Goal: Information Seeking & Learning: Learn about a topic

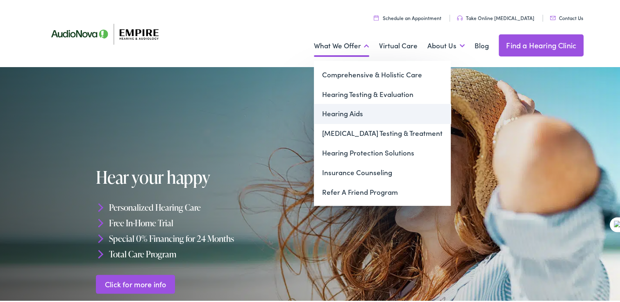
click at [340, 114] on link "Hearing Aids" at bounding box center [382, 112] width 137 height 20
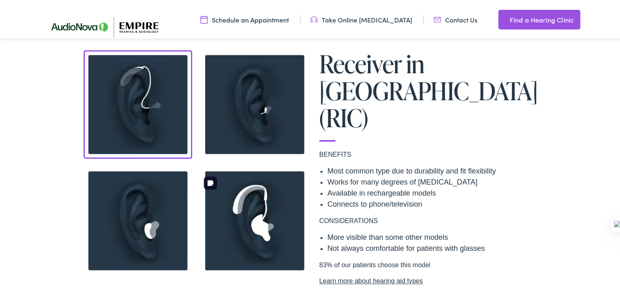
scroll to position [656, 0]
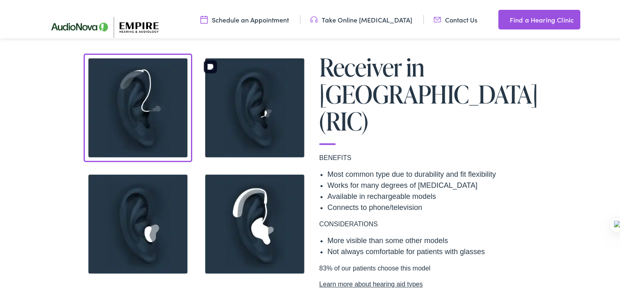
click at [259, 115] on img at bounding box center [254, 106] width 109 height 109
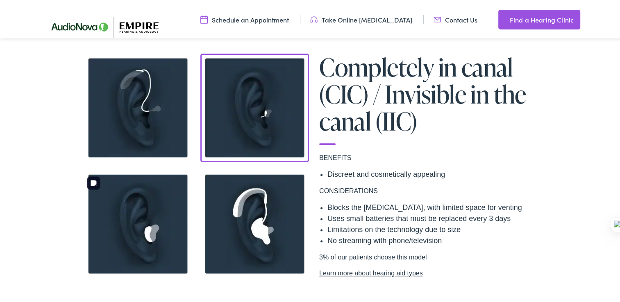
click at [139, 231] on img at bounding box center [138, 222] width 109 height 109
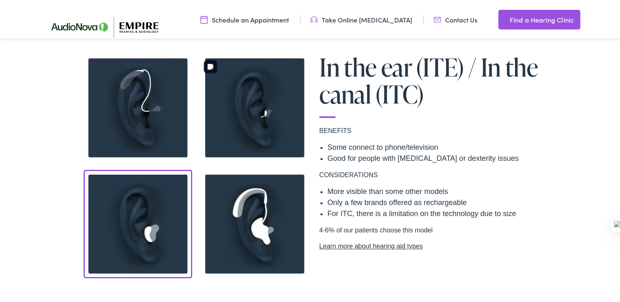
click at [231, 131] on img at bounding box center [254, 106] width 109 height 109
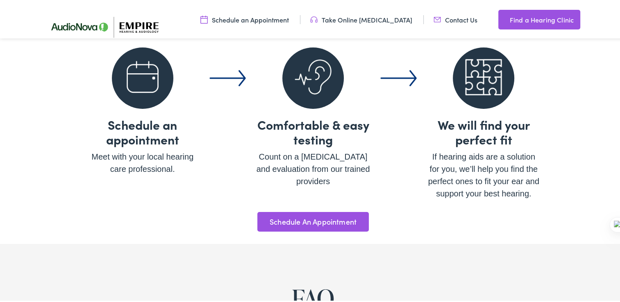
scroll to position [2868, 0]
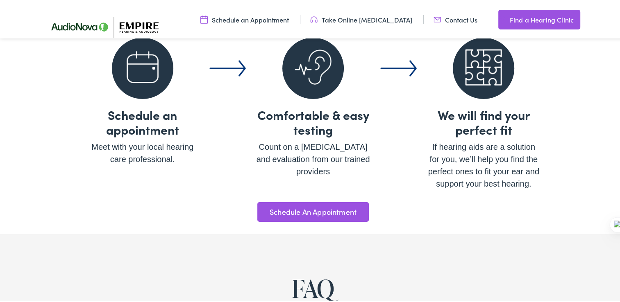
click at [529, 18] on link "Find a Hearing Clinic" at bounding box center [539, 18] width 82 height 20
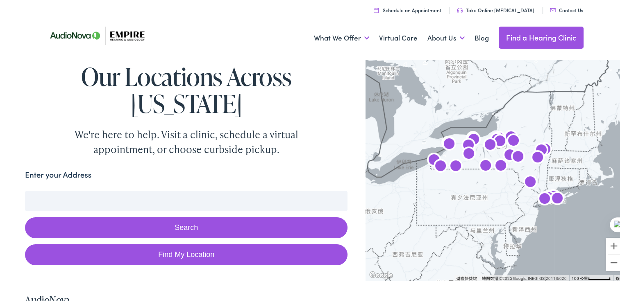
click at [181, 189] on input "Enter your Address" at bounding box center [186, 199] width 322 height 20
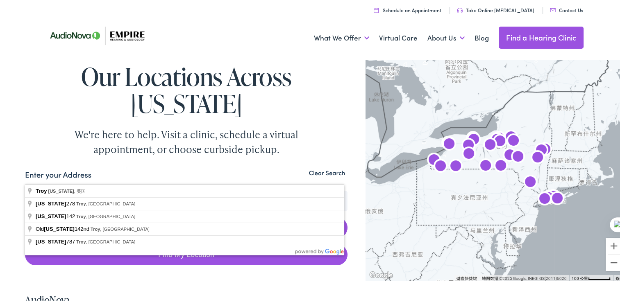
type input "troy, new york"
click at [25, 216] on button "Search" at bounding box center [186, 226] width 322 height 21
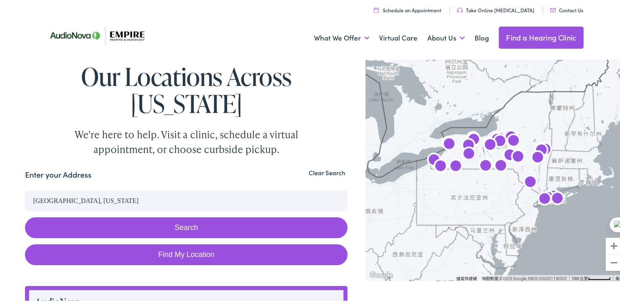
click at [164, 216] on button "Search" at bounding box center [186, 226] width 322 height 21
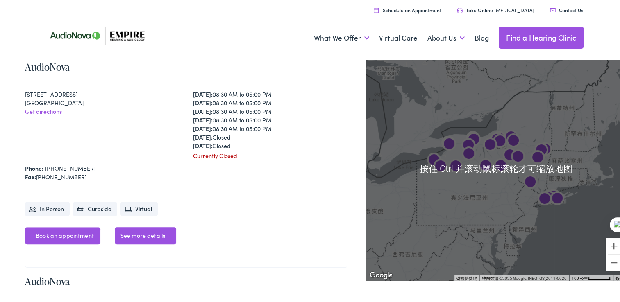
scroll to position [656, 0]
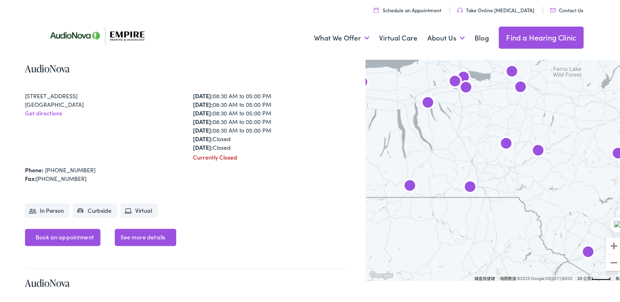
drag, startPoint x: 493, startPoint y: 131, endPoint x: 452, endPoint y: 238, distance: 114.0
click at [452, 238] on div at bounding box center [496, 167] width 261 height 224
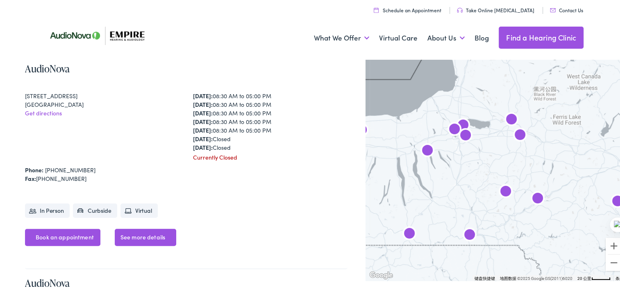
drag, startPoint x: 502, startPoint y: 119, endPoint x: 501, endPoint y: 175, distance: 55.3
click at [501, 175] on div at bounding box center [496, 167] width 261 height 224
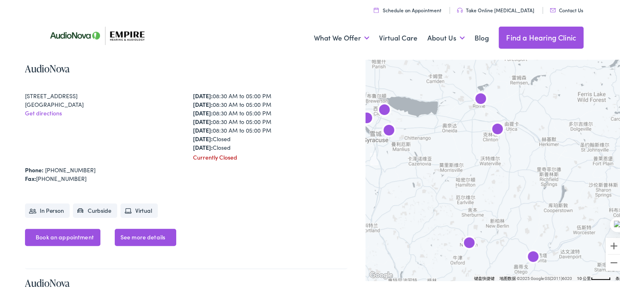
drag, startPoint x: 485, startPoint y: 148, endPoint x: 430, endPoint y: 179, distance: 62.7
click at [430, 179] on div at bounding box center [496, 167] width 261 height 224
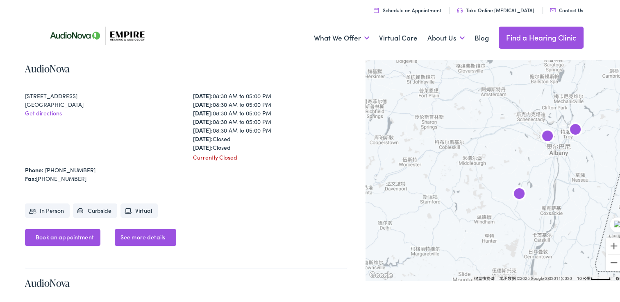
drag, startPoint x: 580, startPoint y: 176, endPoint x: 398, endPoint y: 102, distance: 196.6
click at [398, 102] on div at bounding box center [496, 167] width 261 height 224
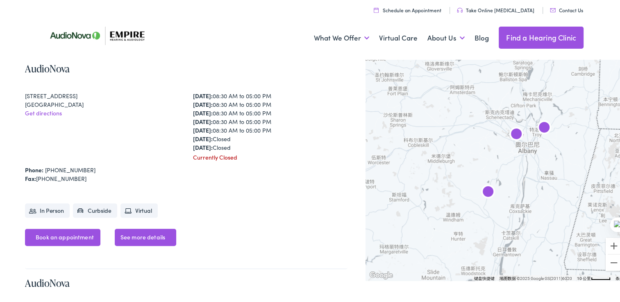
drag, startPoint x: 482, startPoint y: 148, endPoint x: 445, endPoint y: 149, distance: 36.5
click at [445, 149] on div at bounding box center [496, 167] width 261 height 224
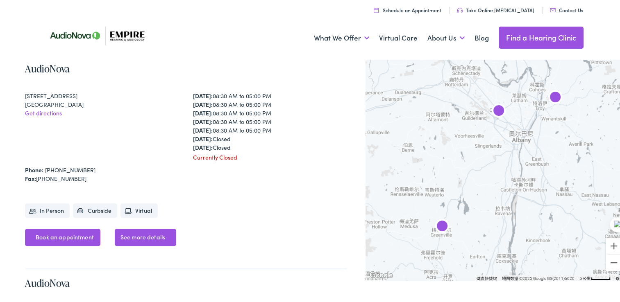
click at [550, 95] on img "AudioNova" at bounding box center [555, 97] width 26 height 26
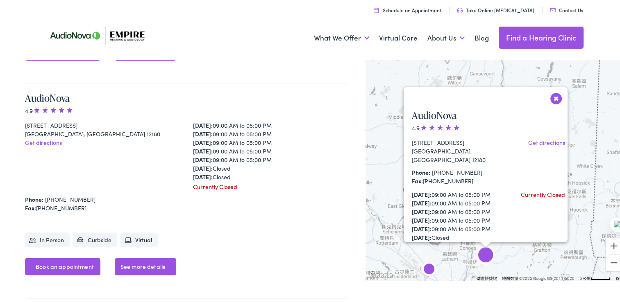
scroll to position [4723, 0]
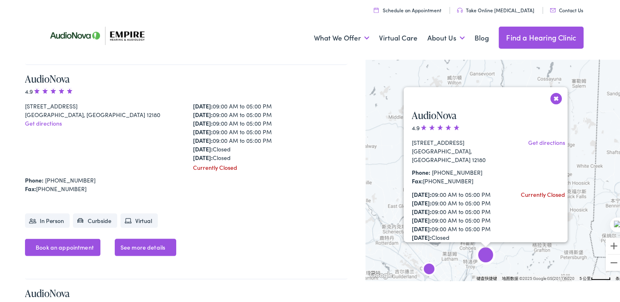
click at [57, 212] on li "In Person" at bounding box center [47, 219] width 45 height 14
drag, startPoint x: 57, startPoint y: 189, endPoint x: 155, endPoint y: 161, distance: 101.8
click at [155, 161] on div "AudioNova 4.9 763 Hoosick Rd. Troy, NY 12180 Get directions Monday: 09:00 AM to…" at bounding box center [186, 171] width 322 height 215
click at [137, 212] on li "Virtual" at bounding box center [138, 219] width 37 height 14
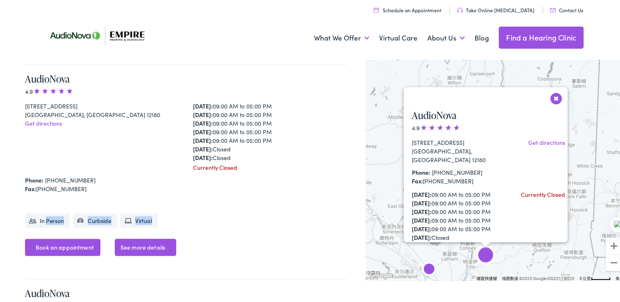
click at [137, 212] on li "Virtual" at bounding box center [138, 219] width 37 height 14
drag, startPoint x: 137, startPoint y: 189, endPoint x: 232, endPoint y: 206, distance: 96.5
click at [232, 206] on div "AudioNova 4.9 763 Hoosick Rd. Troy, NY 12180 Get directions Monday: 09:00 AM to…" at bounding box center [186, 171] width 322 height 215
click at [159, 238] on link "See more details" at bounding box center [145, 246] width 61 height 17
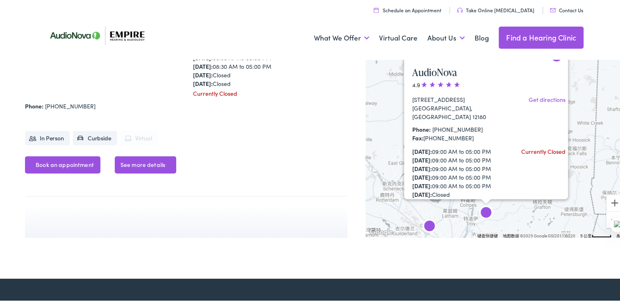
scroll to position [5830, 0]
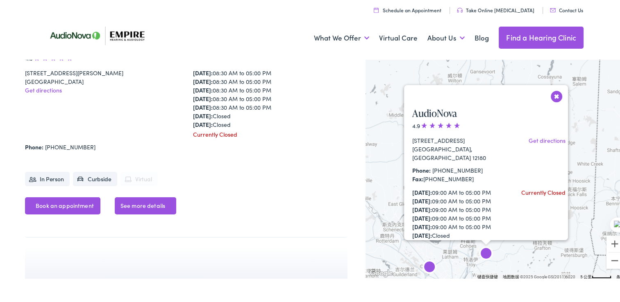
click at [551, 88] on button "关闭" at bounding box center [557, 95] width 14 height 14
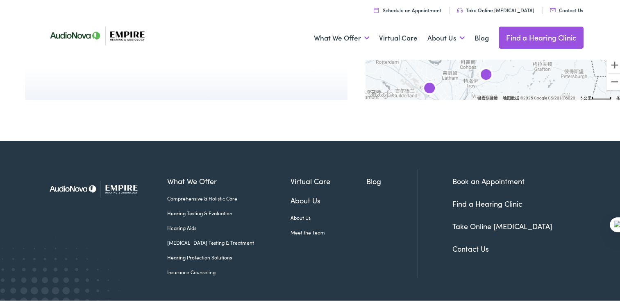
scroll to position [6022, 0]
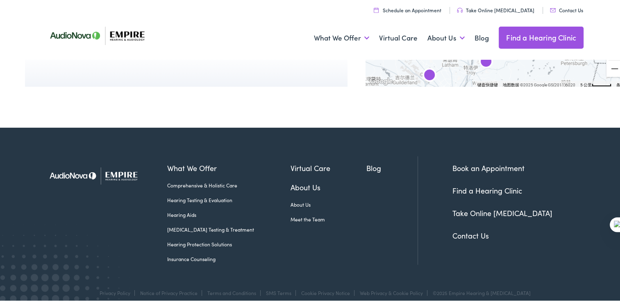
click at [307, 214] on link "Meet the Team" at bounding box center [329, 217] width 76 height 7
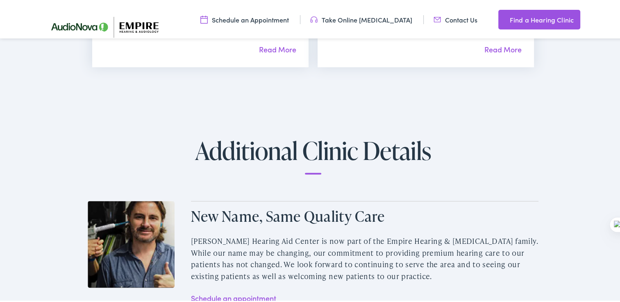
scroll to position [1065, 0]
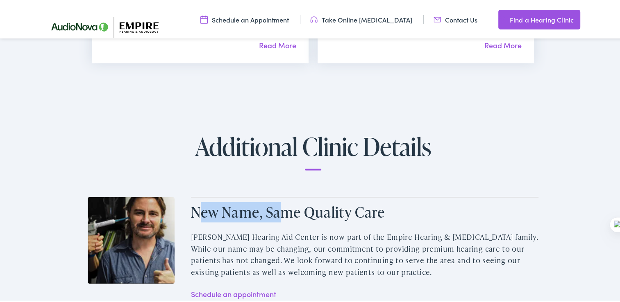
drag, startPoint x: 200, startPoint y: 199, endPoint x: 277, endPoint y: 200, distance: 77.0
click at [277, 202] on h2 "New Name, Same Quality Care" at bounding box center [364, 211] width 347 height 18
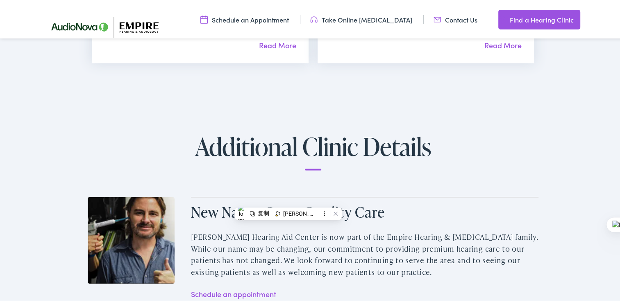
drag, startPoint x: 486, startPoint y: 177, endPoint x: 463, endPoint y: 179, distance: 23.0
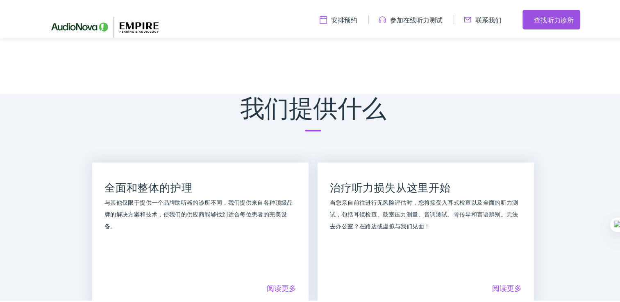
scroll to position [533, 0]
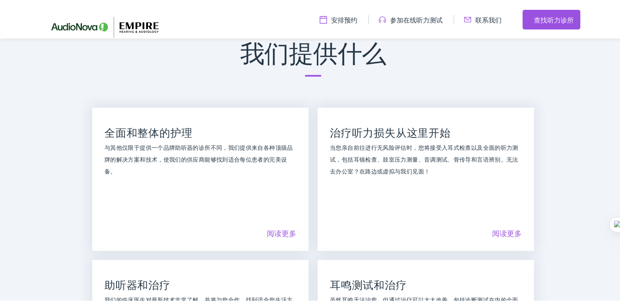
click at [279, 234] on link "阅读更多" at bounding box center [282, 232] width 30 height 10
click at [492, 234] on link "阅读更多" at bounding box center [507, 232] width 30 height 10
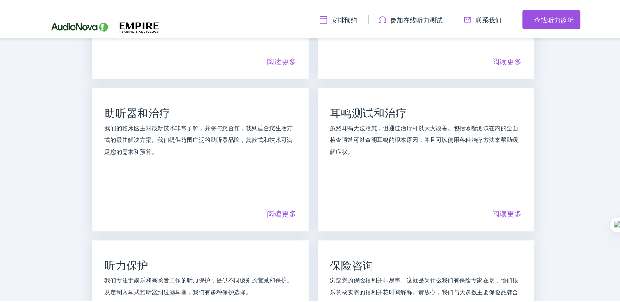
scroll to position [738, 0]
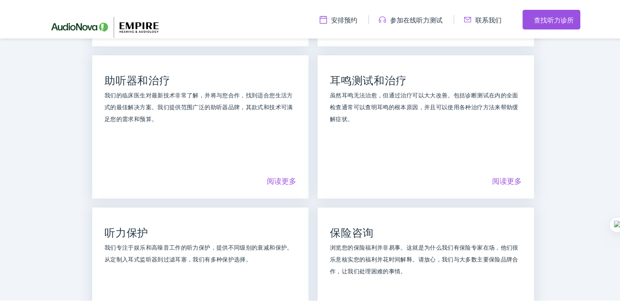
click at [276, 178] on link "阅读更多" at bounding box center [282, 179] width 30 height 10
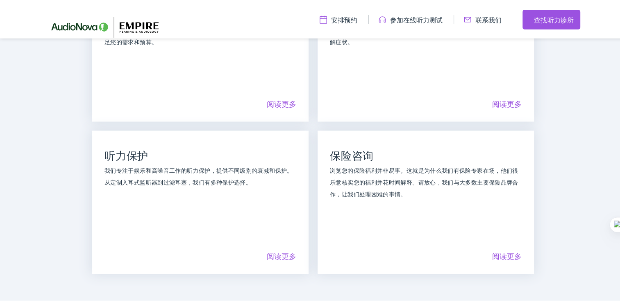
scroll to position [820, 0]
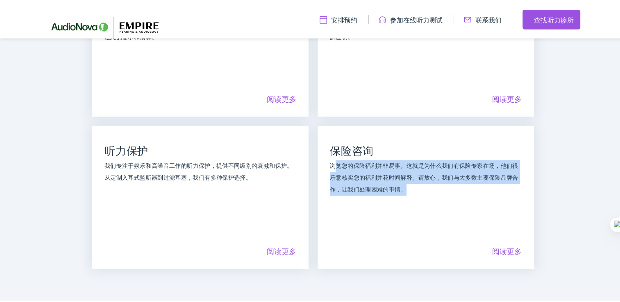
drag, startPoint x: 329, startPoint y: 163, endPoint x: 427, endPoint y: 184, distance: 99.7
click at [427, 184] on p "浏览您的保险福利并非易事。这就是为什么我们有保险专家在场，他们很乐意核实您的福利并花时间解释。请放心，我们与大多数主要保险品牌合作，让我们处理困难的事情。" at bounding box center [426, 176] width 192 height 35
click at [492, 251] on link "阅读更多" at bounding box center [507, 250] width 30 height 10
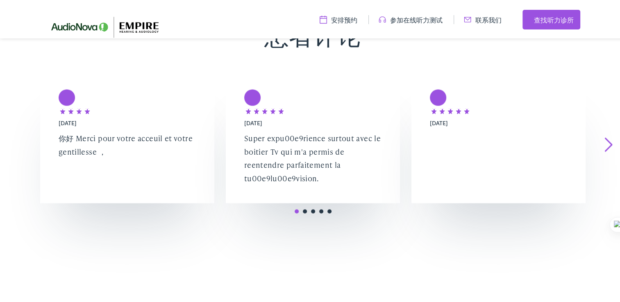
scroll to position [1557, 0]
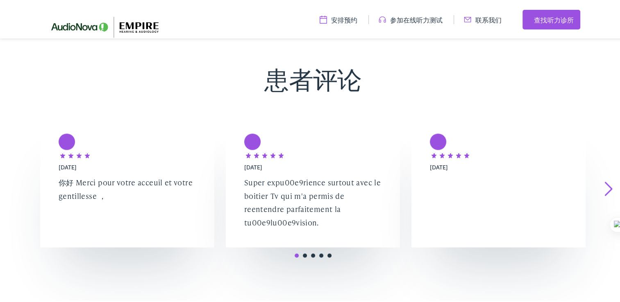
click at [605, 186] on link "下一个" at bounding box center [609, 187] width 8 height 15
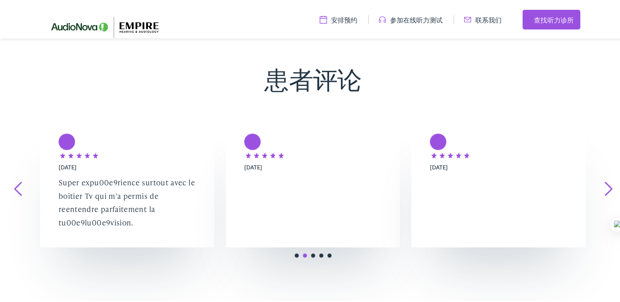
click at [605, 191] on link "下一个" at bounding box center [609, 187] width 8 height 15
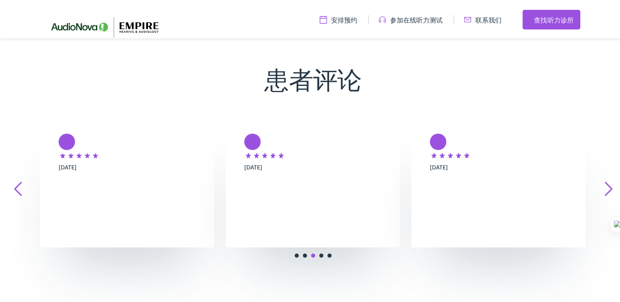
click at [605, 191] on link "下一个" at bounding box center [609, 187] width 8 height 15
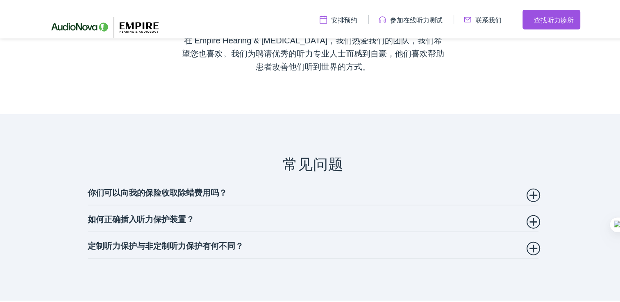
scroll to position [1926, 0]
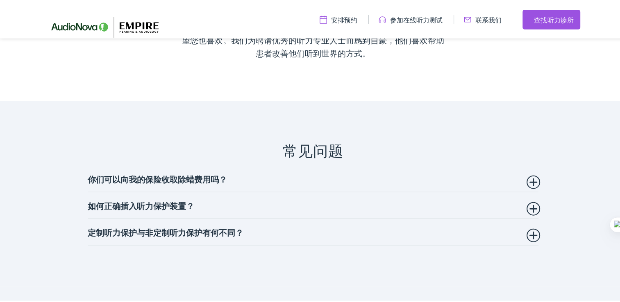
click at [535, 177] on summary "你们可以向我的保险收取除蜡费用吗？" at bounding box center [313, 178] width 451 height 10
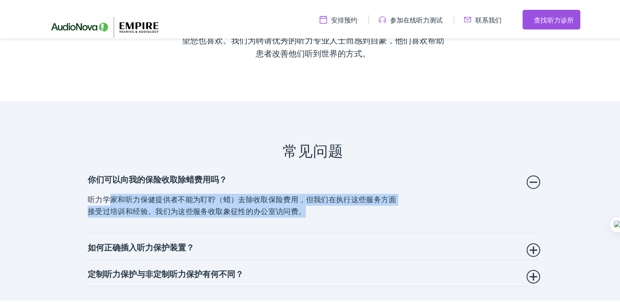
drag, startPoint x: 104, startPoint y: 193, endPoint x: 343, endPoint y: 214, distance: 239.8
click at [343, 214] on p "听力学家和听力保健提供者不能为耵聍（蜡）去除收取保险费用，但我们在执行这些服务方面接受过培训和经验。我们为这些服务收取象征性的办公室访问费。" at bounding box center [246, 205] width 316 height 24
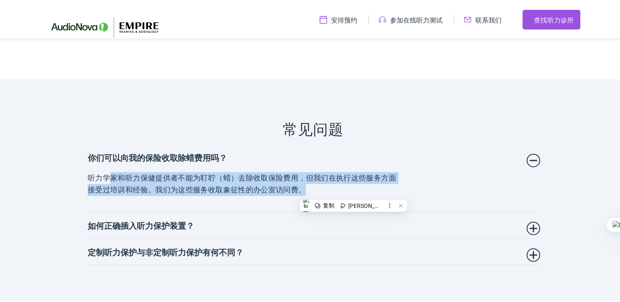
scroll to position [2008, 0]
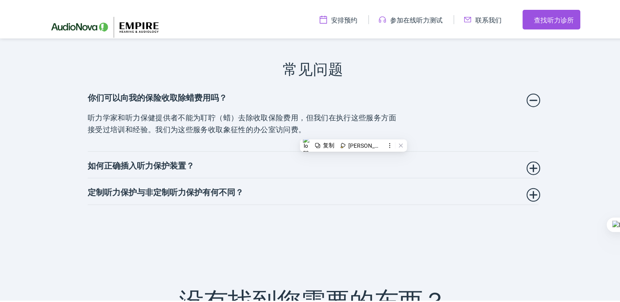
click at [528, 166] on summary "如何正确插入听力保护装置？" at bounding box center [313, 164] width 451 height 10
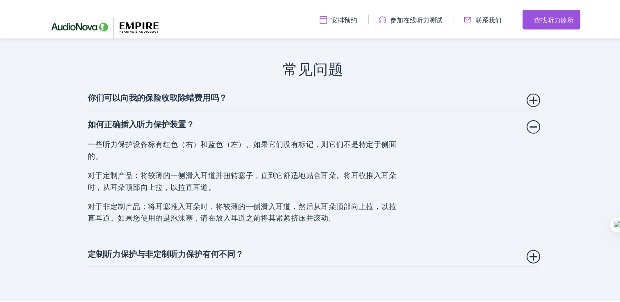
click at [528, 254] on summary "定制听力保护与非定制听力保护有何不同？" at bounding box center [313, 252] width 451 height 10
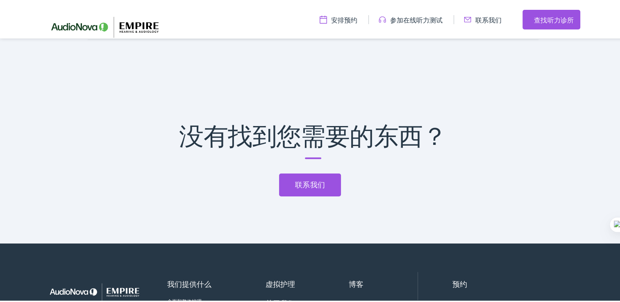
scroll to position [2213, 0]
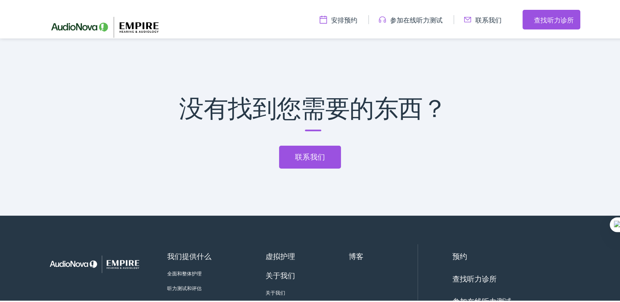
drag, startPoint x: 296, startPoint y: 65, endPoint x: 328, endPoint y: 78, distance: 34.4
click at [328, 78] on div "没有找到您需要的东西？ 联系我们" at bounding box center [313, 133] width 626 height 163
drag, startPoint x: 543, startPoint y: 0, endPoint x: 277, endPoint y: 199, distance: 331.9
click at [277, 199] on div "没有找到您需要的东西？ 联系我们" at bounding box center [313, 133] width 626 height 163
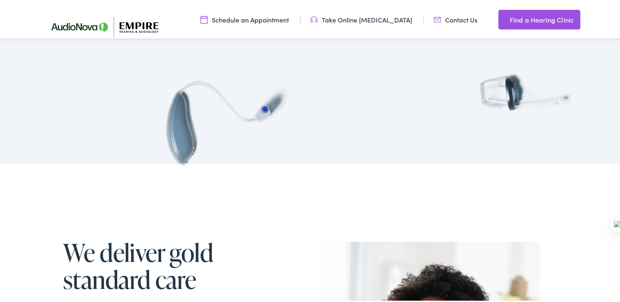
scroll to position [861, 0]
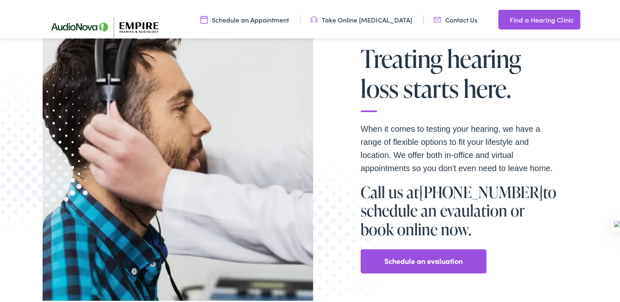
scroll to position [164, 0]
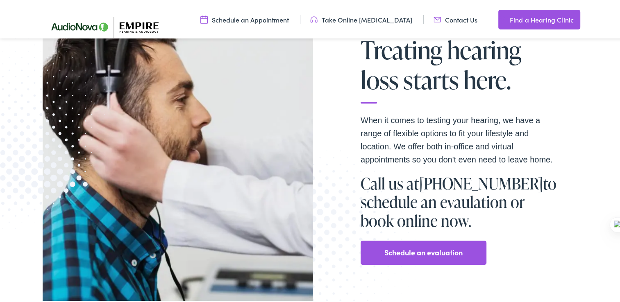
drag, startPoint x: 365, startPoint y: 117, endPoint x: 530, endPoint y: 217, distance: 192.8
click at [530, 217] on div "When it comes to testing your hearing, we have a range of flexible options to f…" at bounding box center [459, 187] width 197 height 151
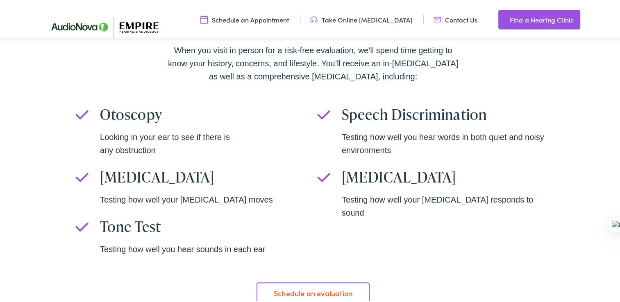
scroll to position [574, 0]
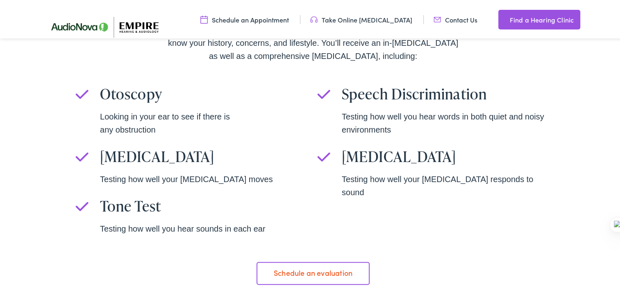
click at [367, 202] on ul "Otoscopy Looking in your ear to see if there is any obstruction [MEDICAL_DATA] …" at bounding box center [312, 159] width 475 height 151
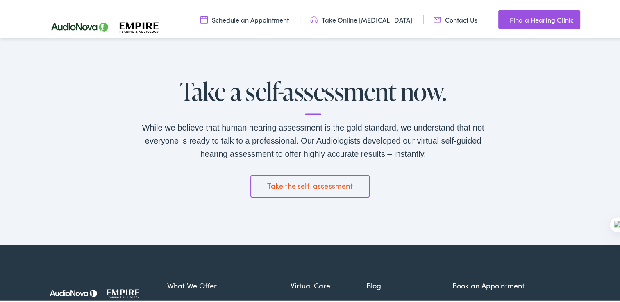
scroll to position [1352, 0]
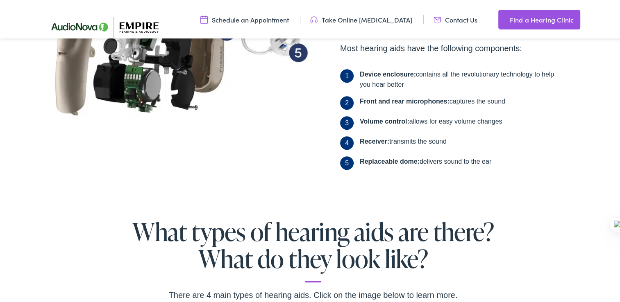
scroll to position [369, 0]
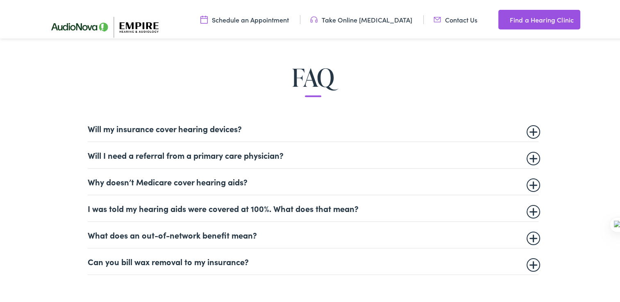
scroll to position [492, 0]
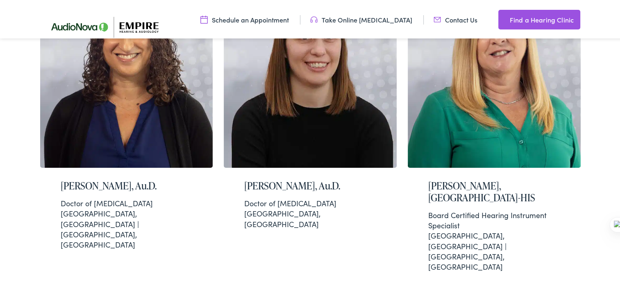
scroll to position [2206, 0]
